Goal: Task Accomplishment & Management: Manage account settings

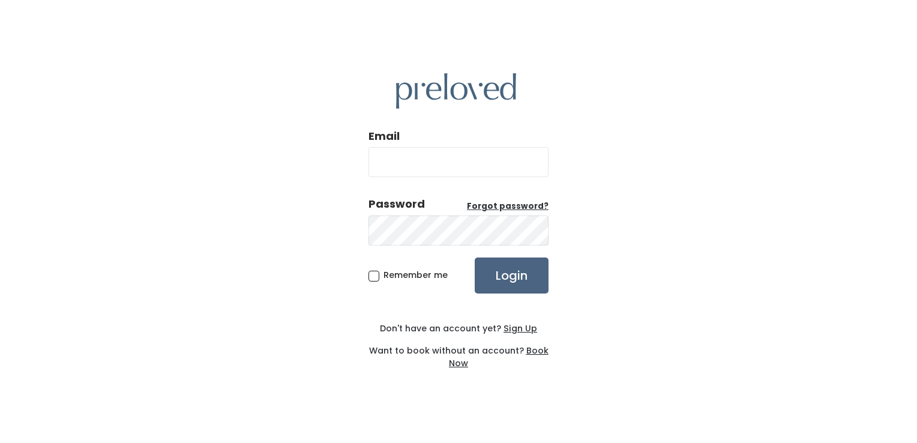
type input "rexburg.owner@preloved.love"
click at [521, 292] on input "Login" at bounding box center [512, 275] width 74 height 36
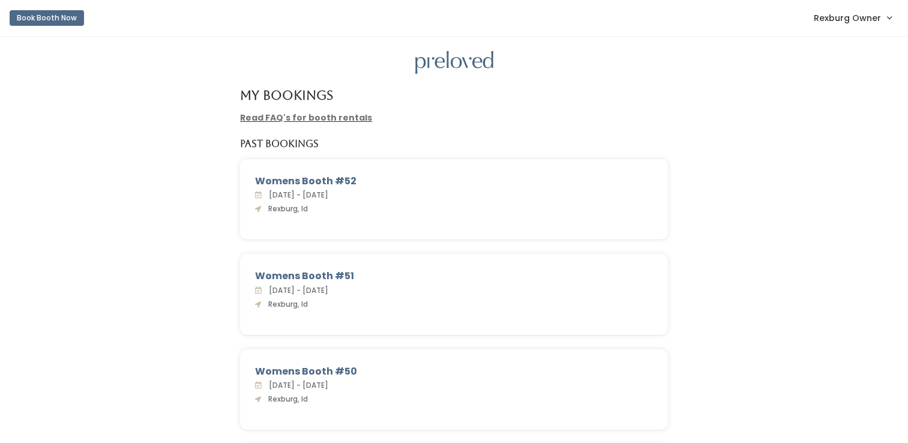
click at [817, 13] on span "Rexburg Owner" at bounding box center [847, 17] width 67 height 13
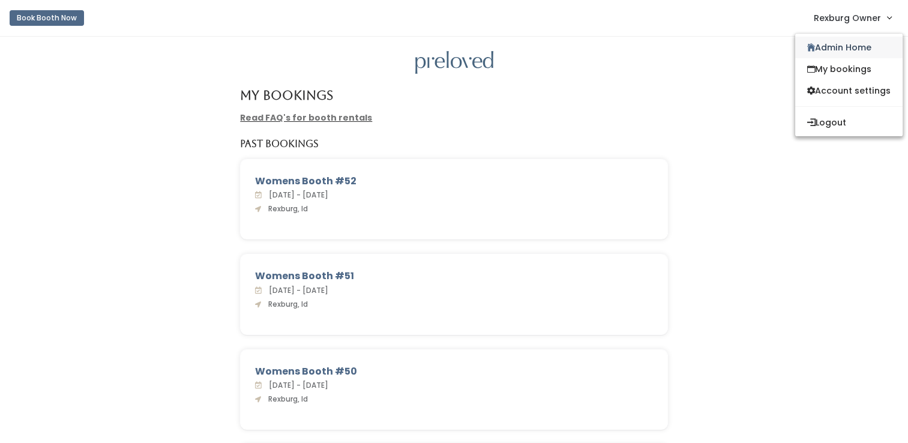
click at [820, 47] on link "Admin Home" at bounding box center [848, 48] width 107 height 22
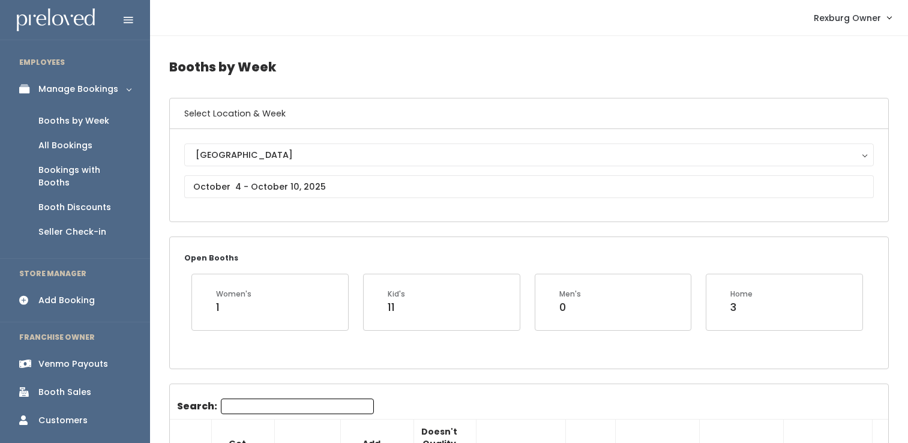
click at [70, 202] on link "Booth Discounts" at bounding box center [75, 207] width 150 height 25
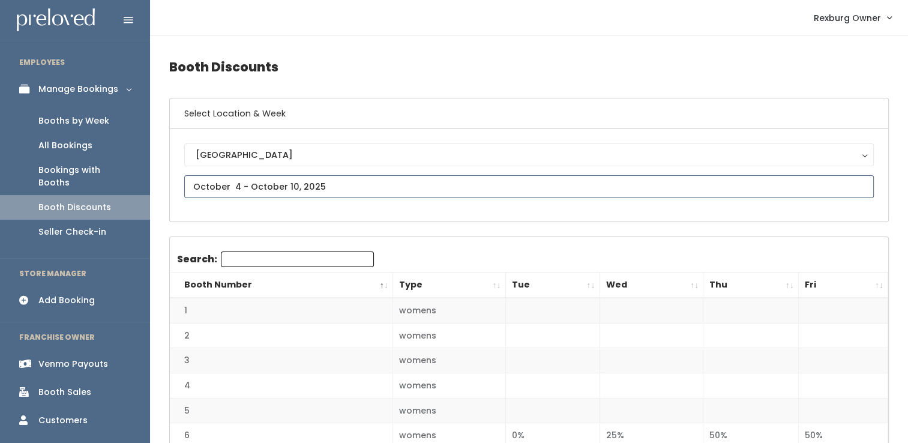
click at [238, 185] on input "text" at bounding box center [528, 186] width 689 height 23
type input "[DATE] to [DATE]"
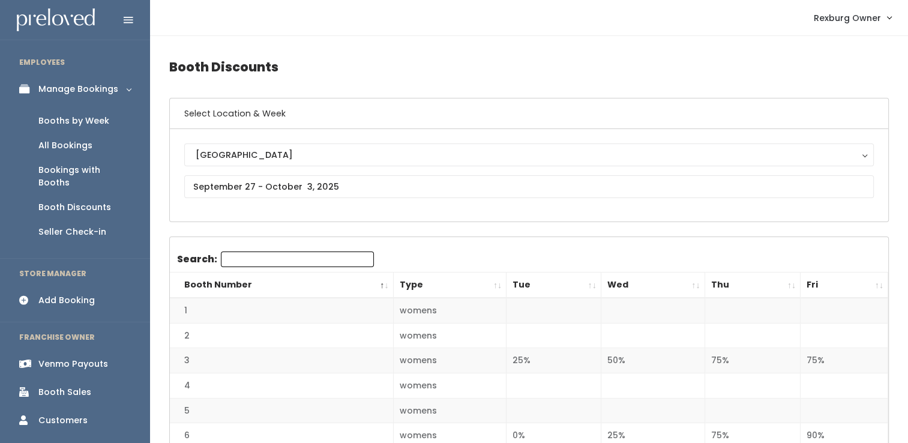
click at [598, 287] on th "Tue" at bounding box center [553, 285] width 95 height 26
click at [876, 280] on th "Fri" at bounding box center [844, 285] width 88 height 26
